Goal: Task Accomplishment & Management: Manage account settings

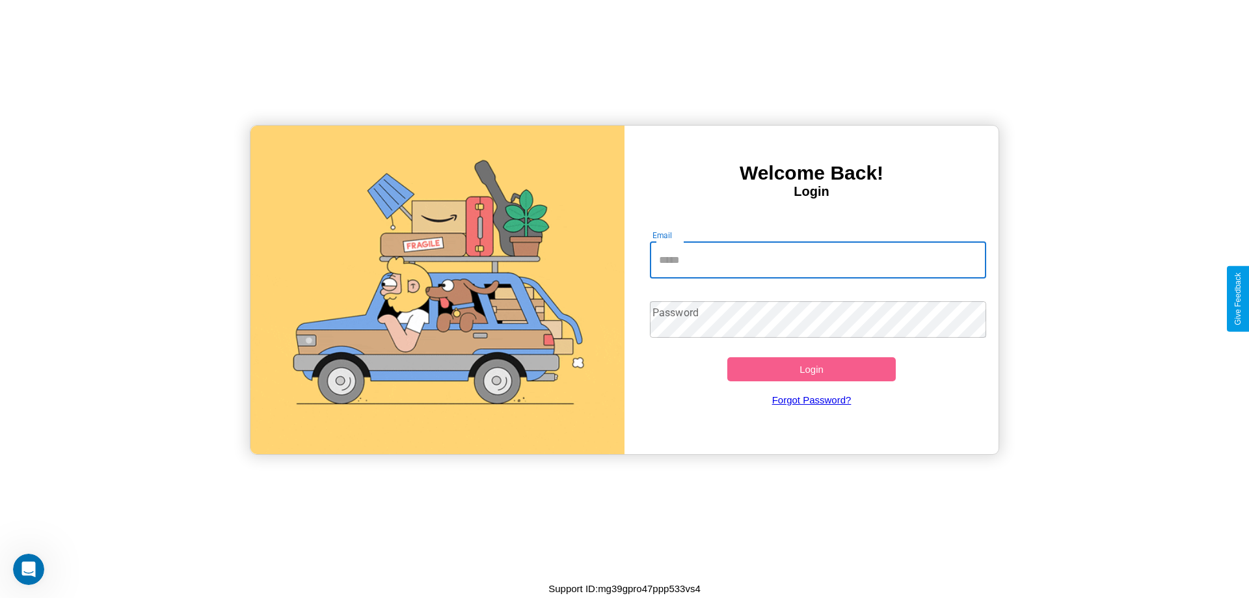
click at [818, 260] on input "Email" at bounding box center [818, 260] width 337 height 36
type input "**********"
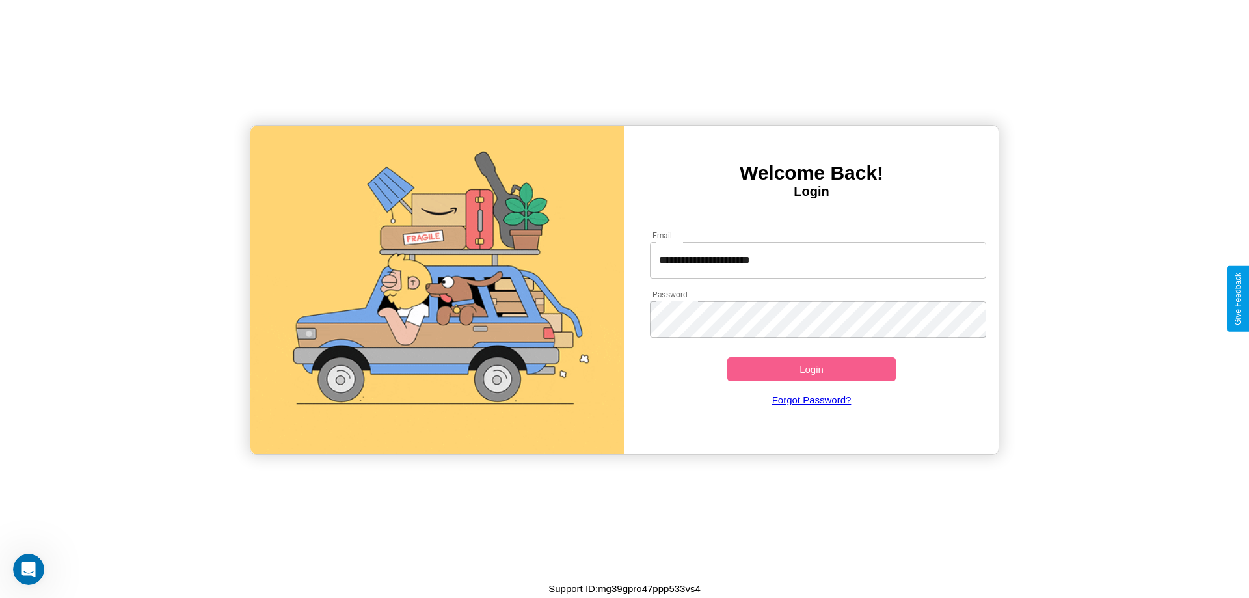
click at [811, 369] on button "Login" at bounding box center [811, 369] width 168 height 24
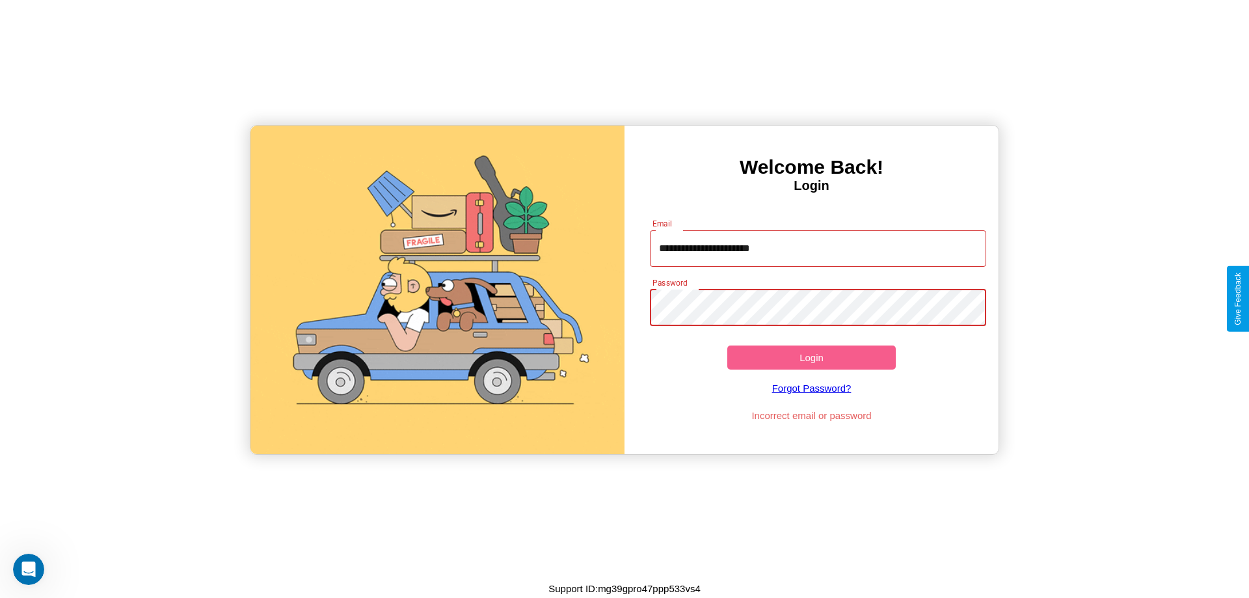
click at [811, 357] on button "Login" at bounding box center [811, 357] width 168 height 24
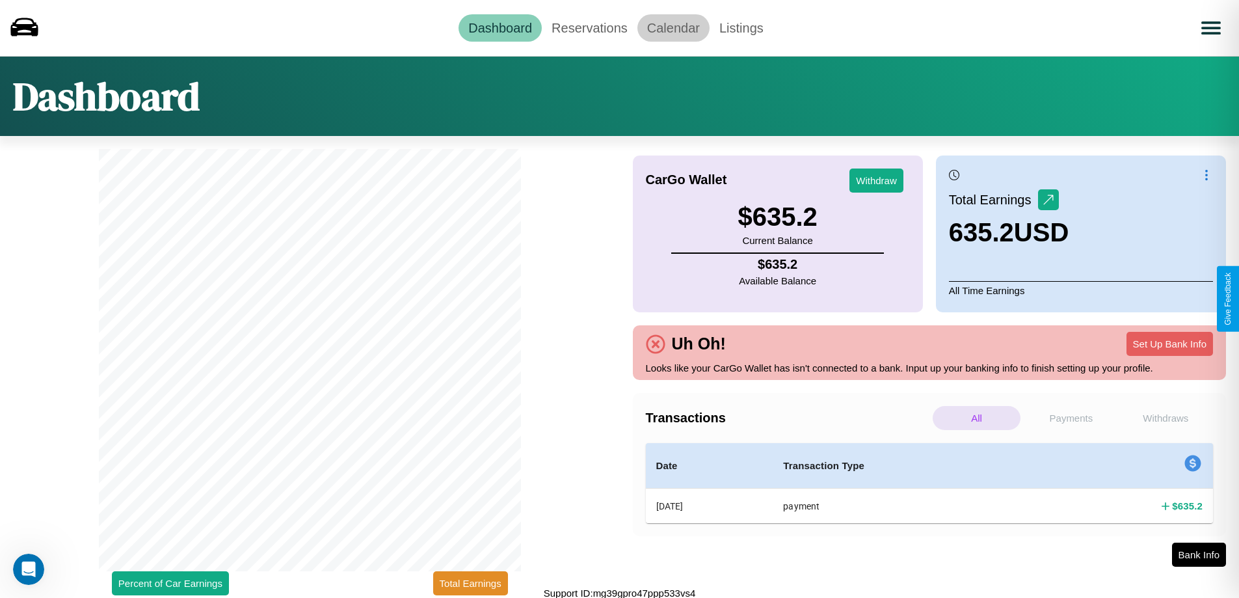
click at [673, 27] on link "Calendar" at bounding box center [673, 27] width 72 height 27
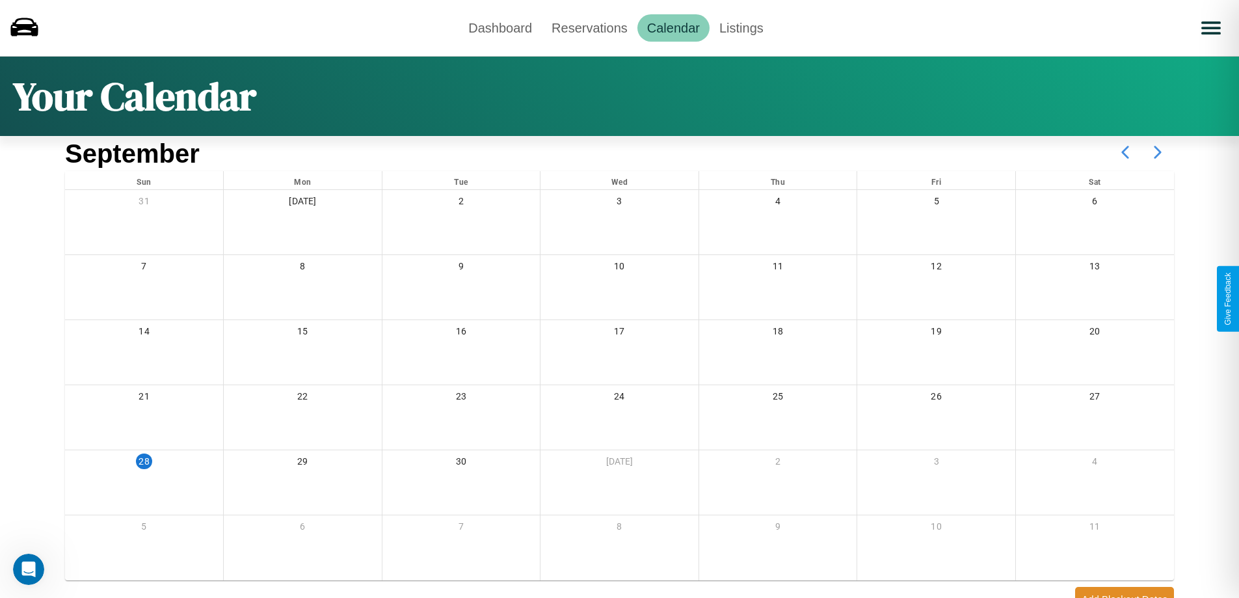
click at [1158, 152] on icon at bounding box center [1158, 152] width 33 height 33
click at [589, 27] on link "Reservations" at bounding box center [590, 27] width 96 height 27
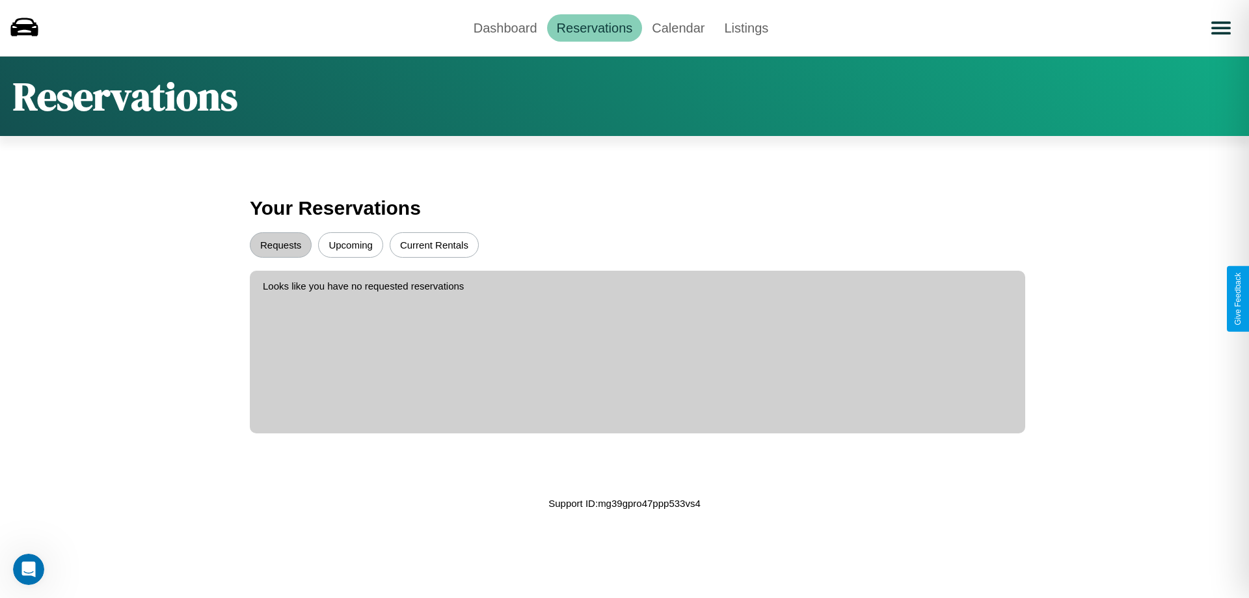
click at [351, 245] on button "Upcoming" at bounding box center [350, 244] width 65 height 25
click at [280, 245] on button "Requests" at bounding box center [281, 244] width 62 height 25
click at [505, 27] on link "Dashboard" at bounding box center [505, 27] width 83 height 27
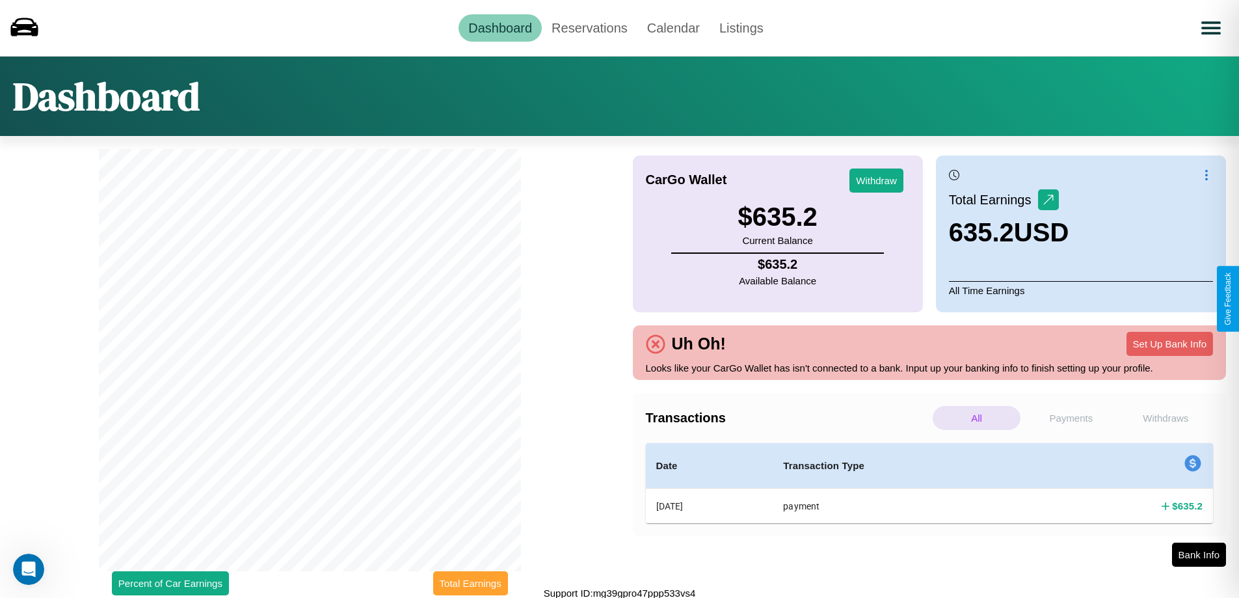
click at [470, 583] on button "Total Earnings" at bounding box center [470, 583] width 75 height 24
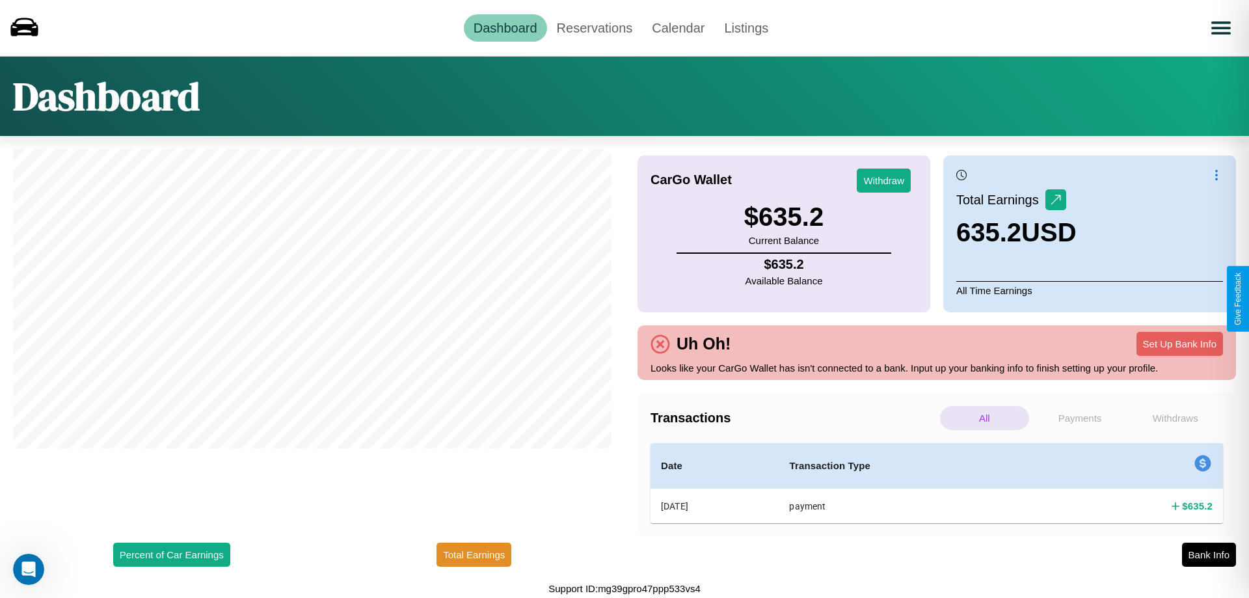
click at [1175, 418] on p "Withdraws" at bounding box center [1175, 418] width 89 height 24
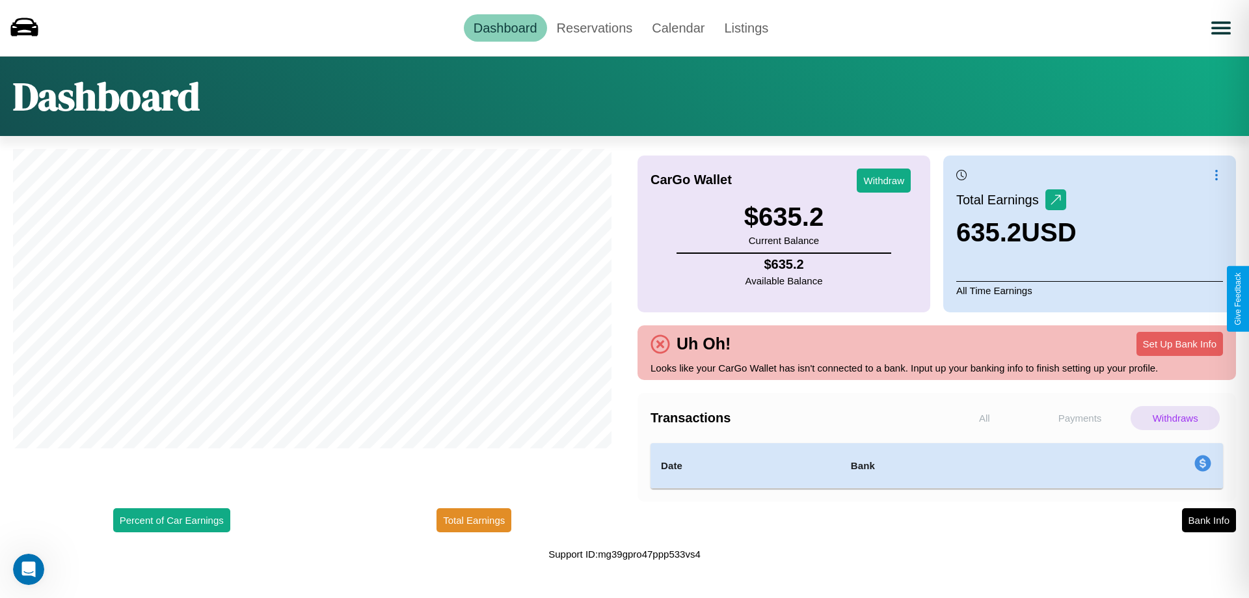
click at [1080, 418] on p "Payments" at bounding box center [1080, 418] width 89 height 24
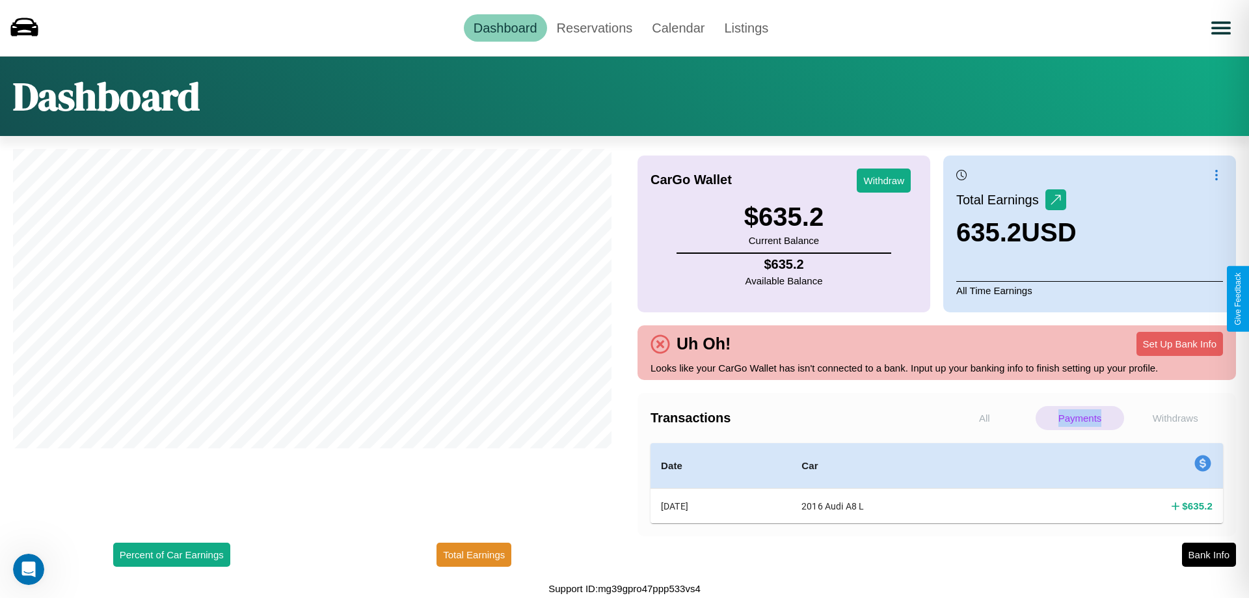
click at [1080, 418] on p "Payments" at bounding box center [1080, 418] width 89 height 24
click at [883, 180] on button "Withdraw" at bounding box center [884, 180] width 54 height 24
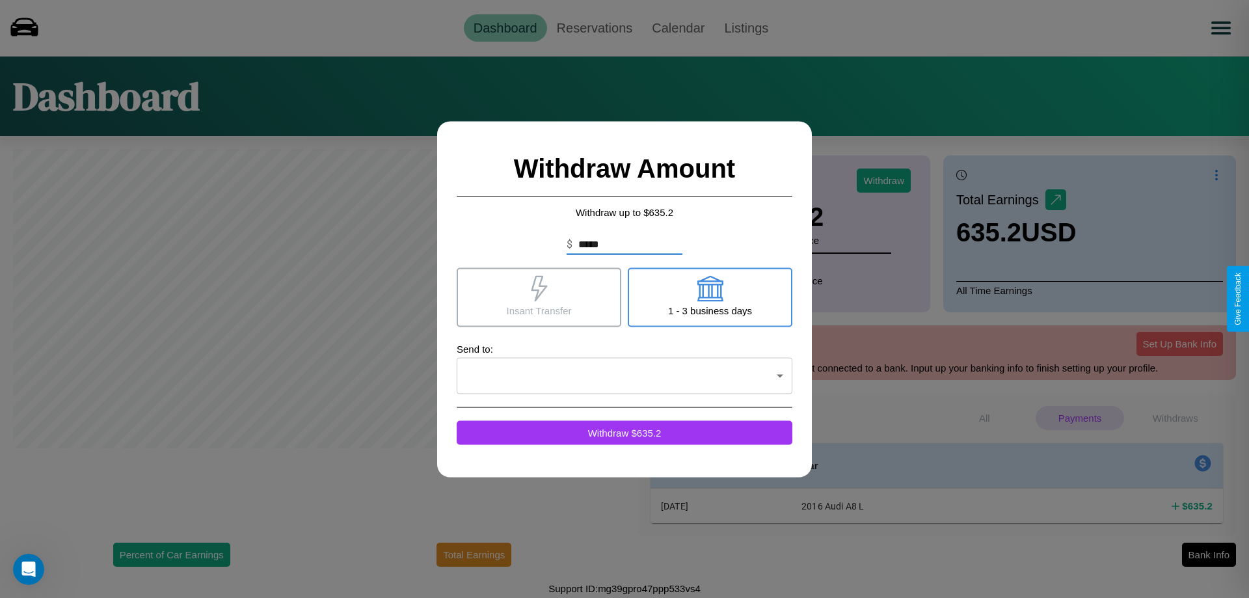
click at [539, 297] on icon at bounding box center [539, 288] width 16 height 26
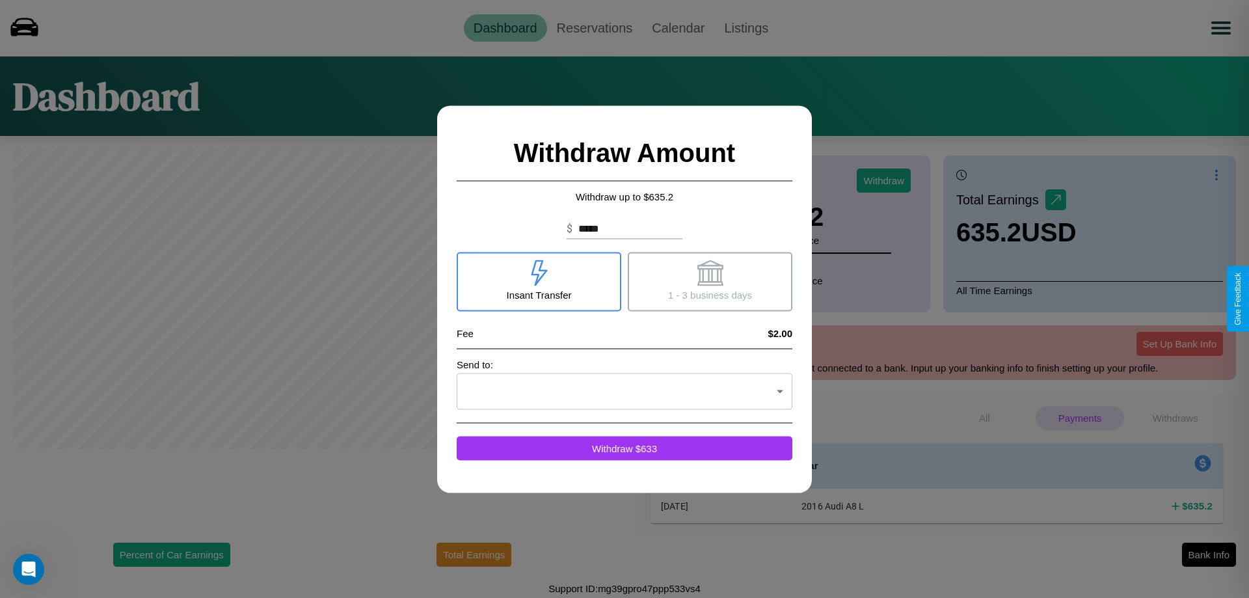
click at [710, 281] on icon at bounding box center [710, 273] width 26 height 26
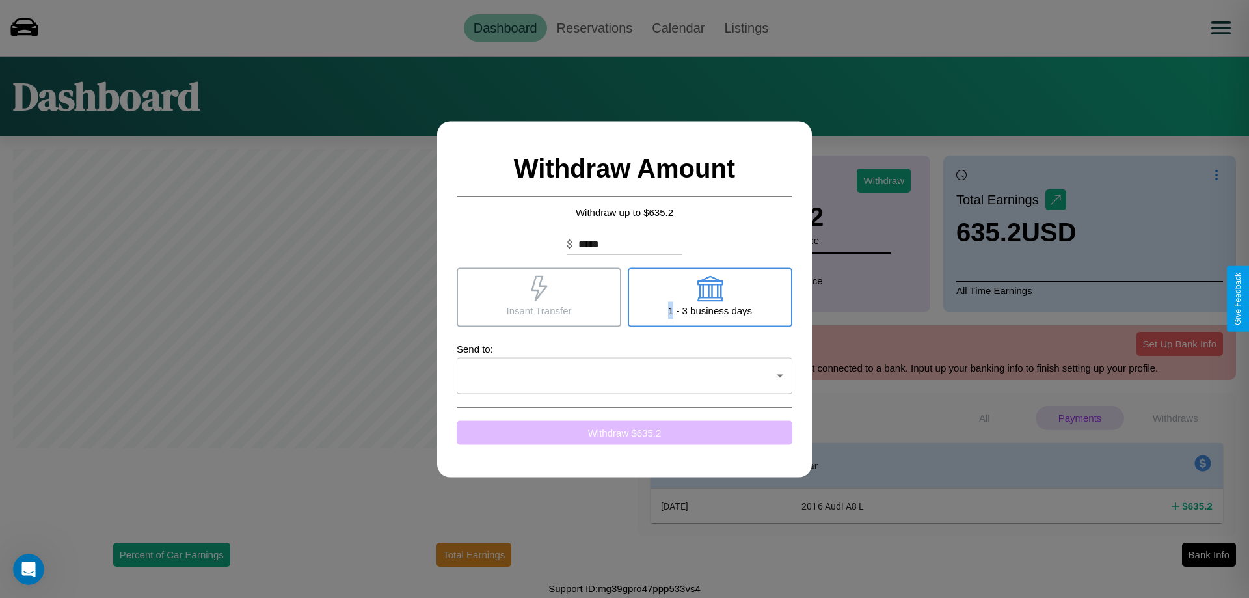
click at [624, 432] on button "Withdraw $ 635.2" at bounding box center [625, 432] width 336 height 24
